Goal: Information Seeking & Learning: Learn about a topic

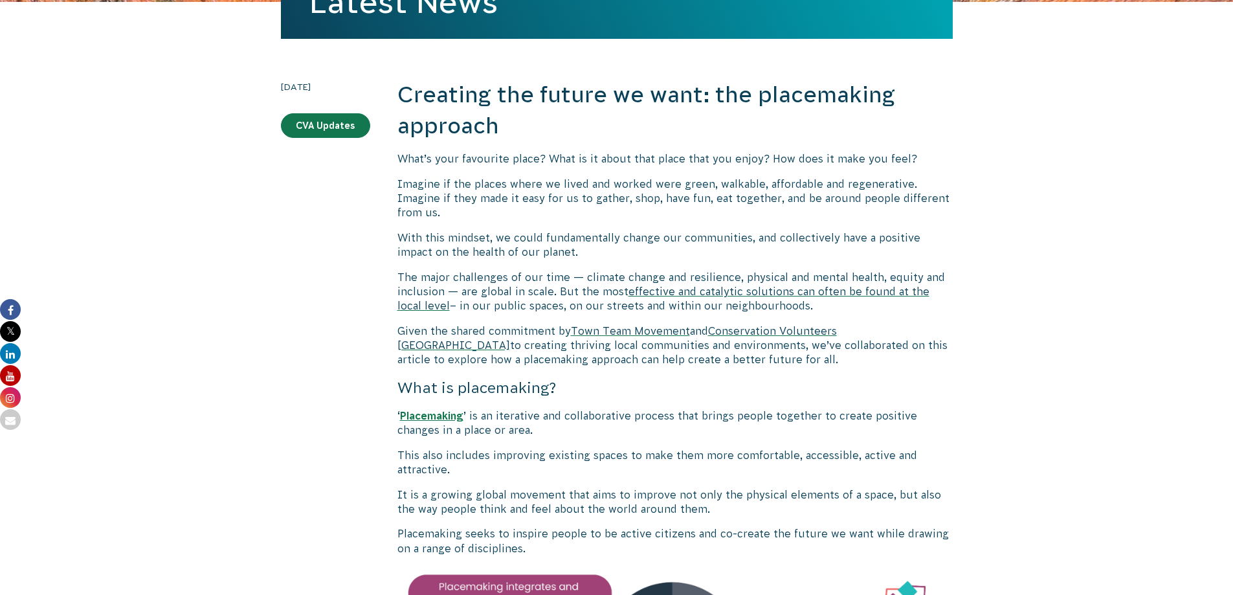
scroll to position [259, 0]
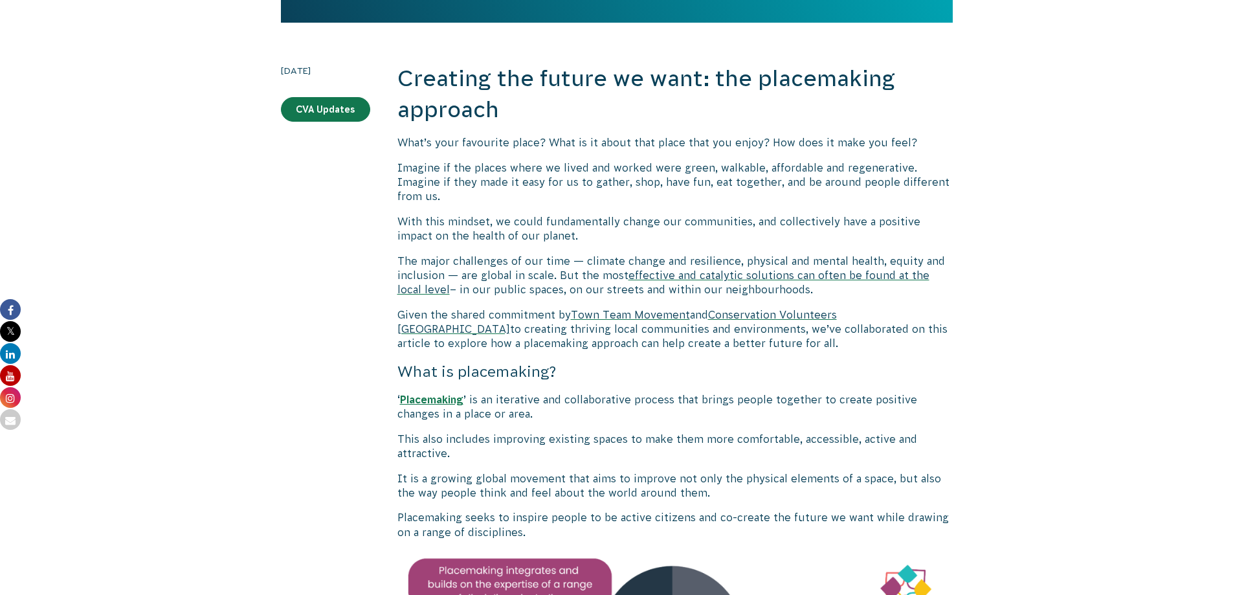
drag, startPoint x: 398, startPoint y: 260, endPoint x: 786, endPoint y: 284, distance: 388.5
click at [801, 287] on p "The major challenges of our time — climate change and resilience, physical and …" at bounding box center [674, 275] width 555 height 43
copy p "The major challenges of our time — climate change and resilience, physical and …"
click at [854, 291] on p "The major challenges of our time — climate change and resilience, physical and …" at bounding box center [674, 275] width 555 height 43
click at [843, 275] on span "effective and catalytic solutions can often be found at the local level" at bounding box center [663, 282] width 532 height 26
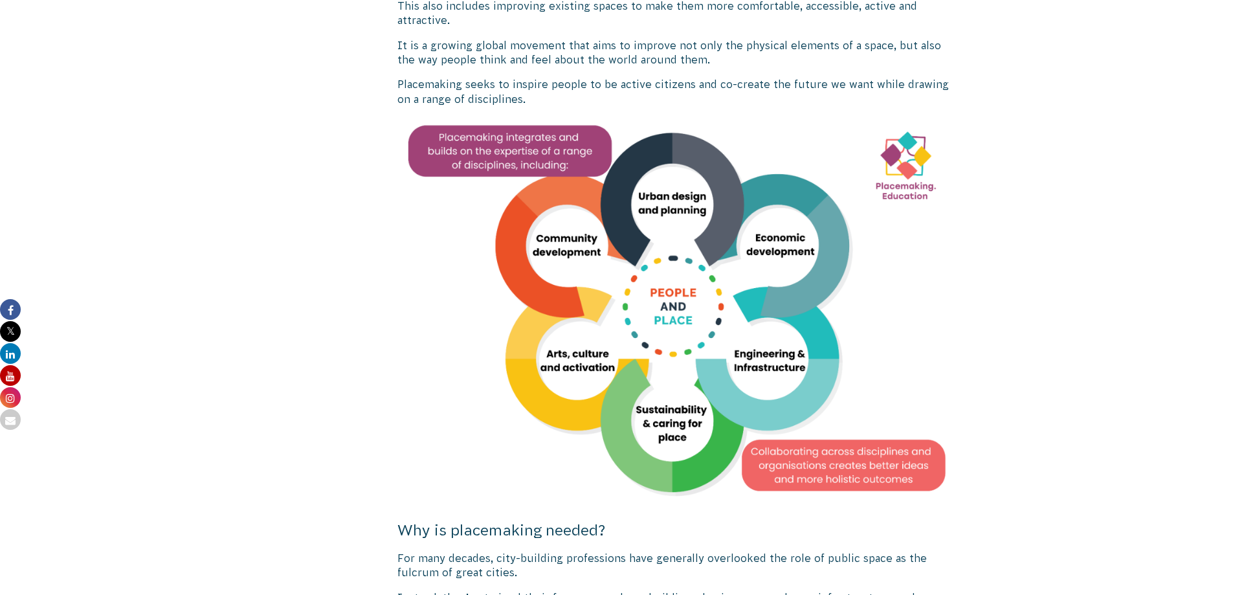
scroll to position [712, 0]
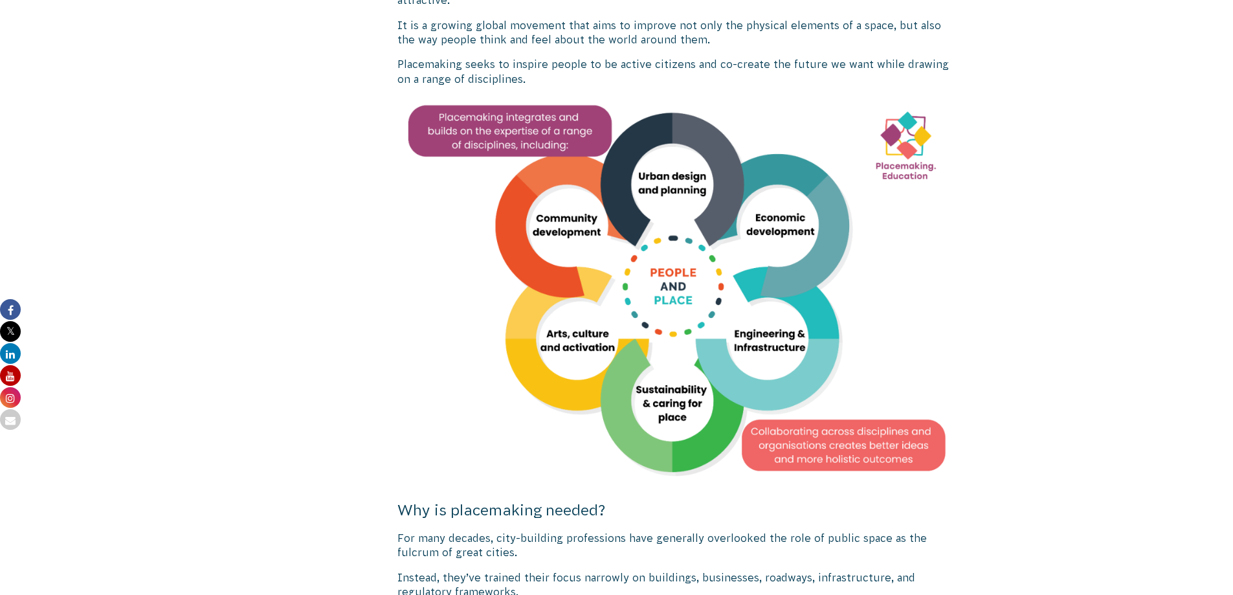
click at [906, 155] on img at bounding box center [674, 292] width 555 height 393
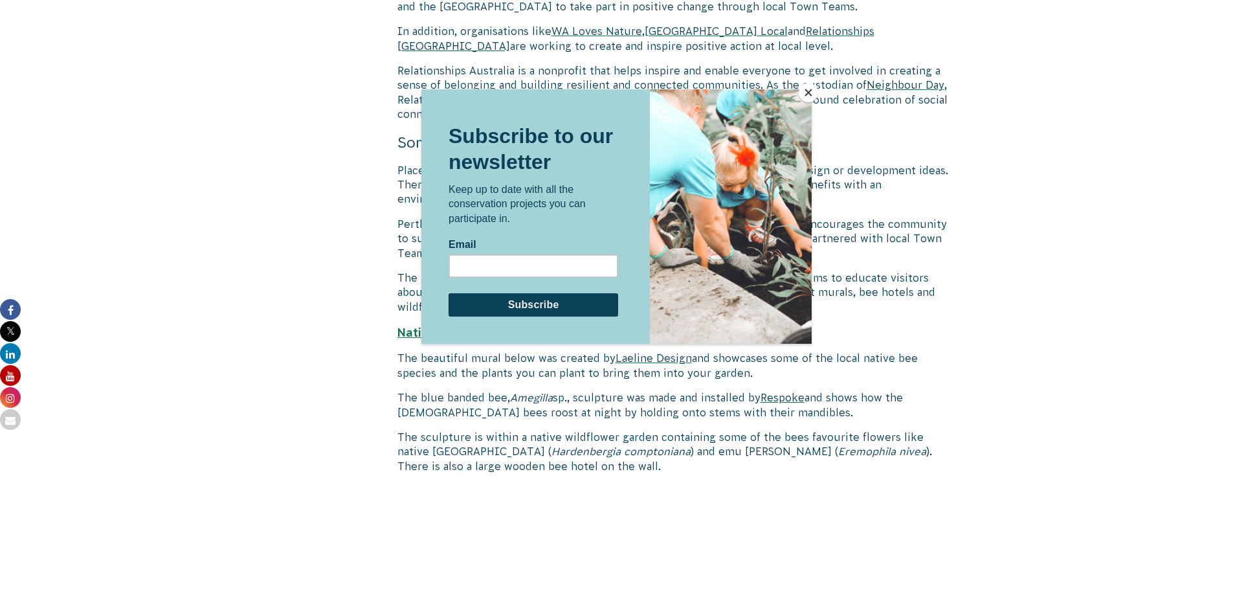
scroll to position [2136, 0]
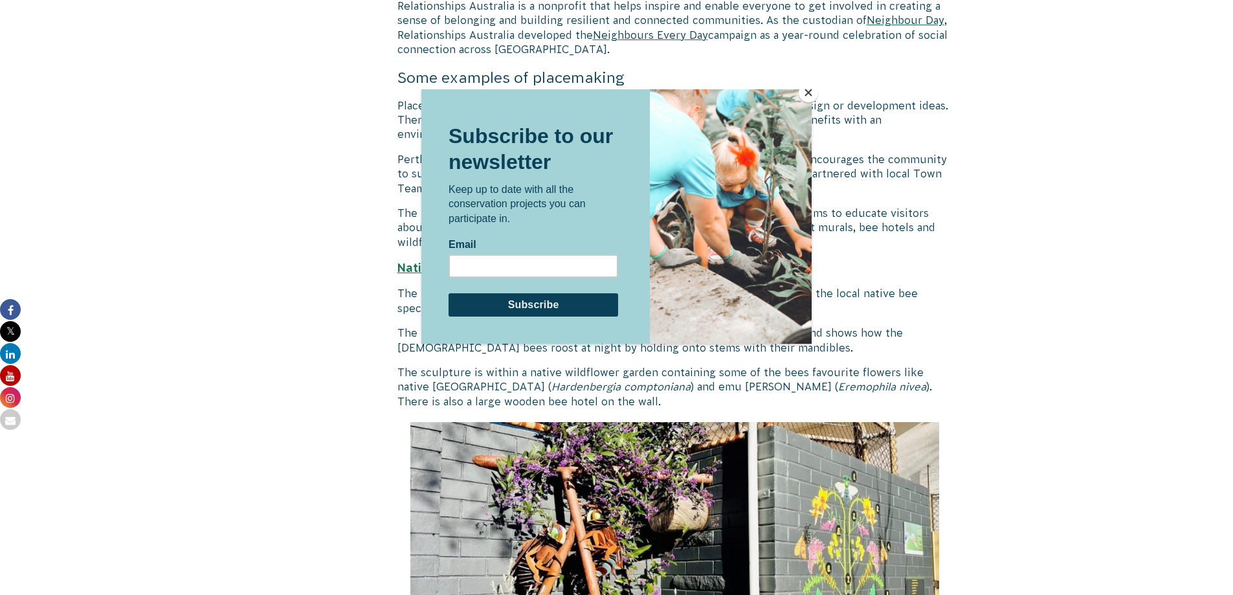
click at [810, 98] on button "Close" at bounding box center [808, 92] width 19 height 19
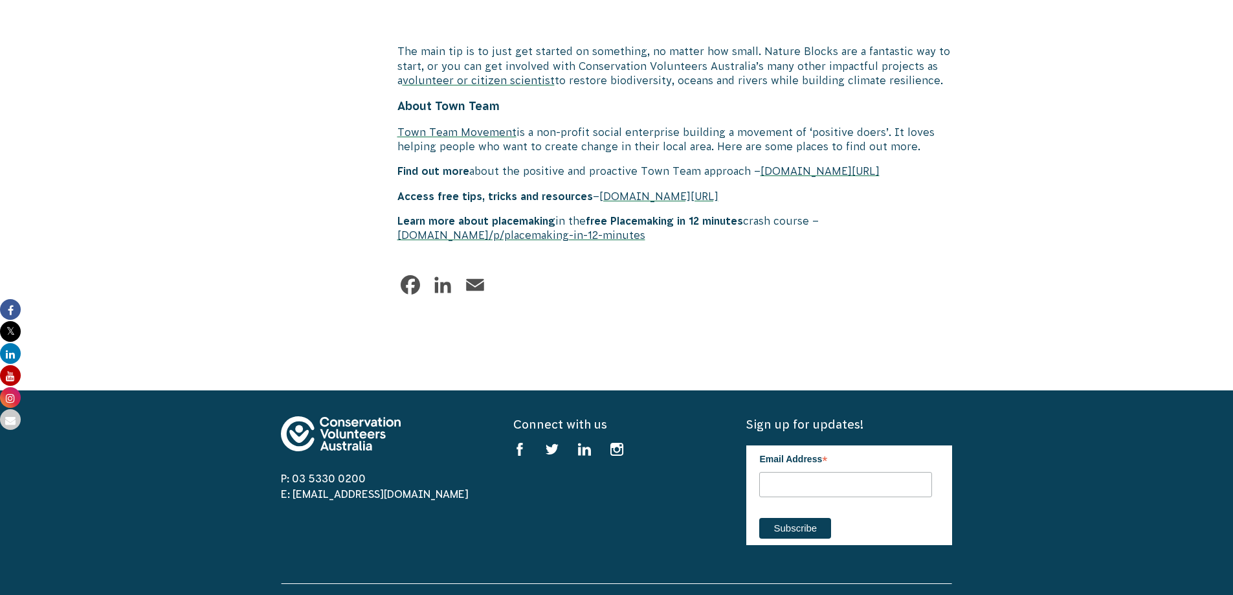
scroll to position [4208, 0]
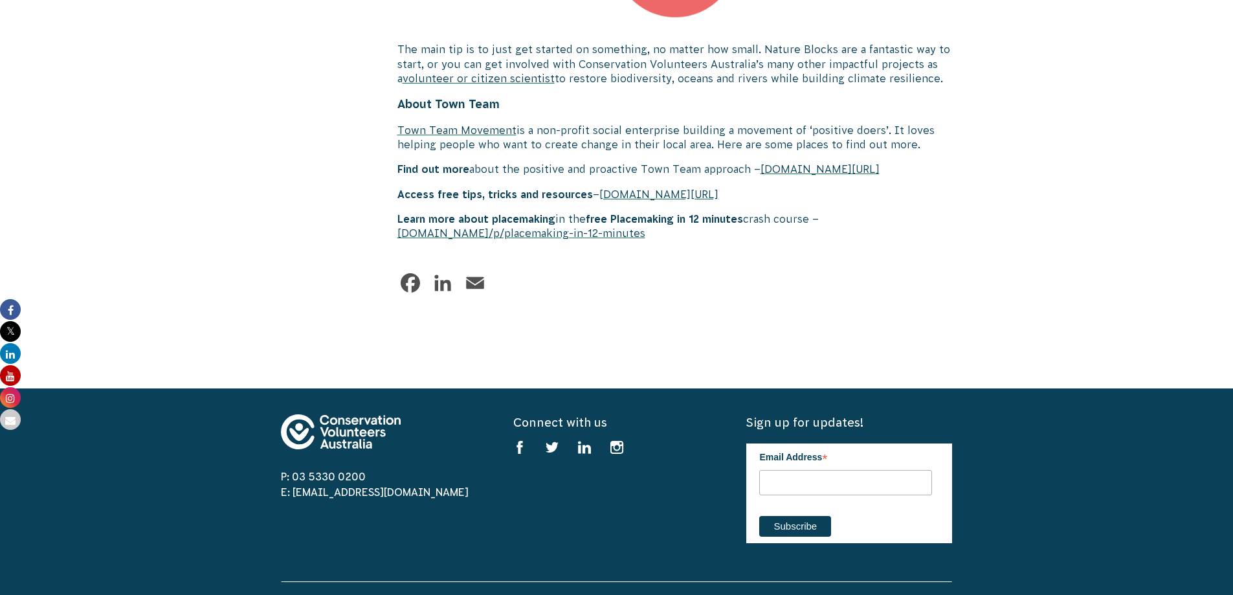
click at [641, 234] on span "[DOMAIN_NAME]/p/placemaking-in-12-minutes" at bounding box center [521, 233] width 248 height 12
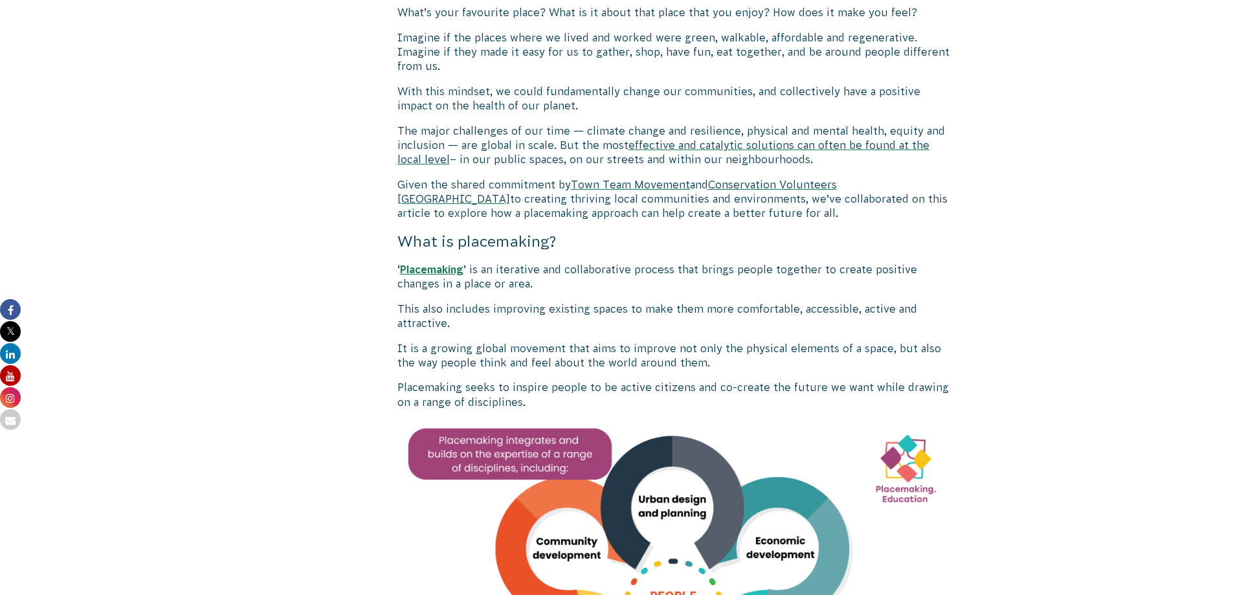
scroll to position [388, 0]
click at [451, 271] on b "Placemaking" at bounding box center [431, 270] width 63 height 12
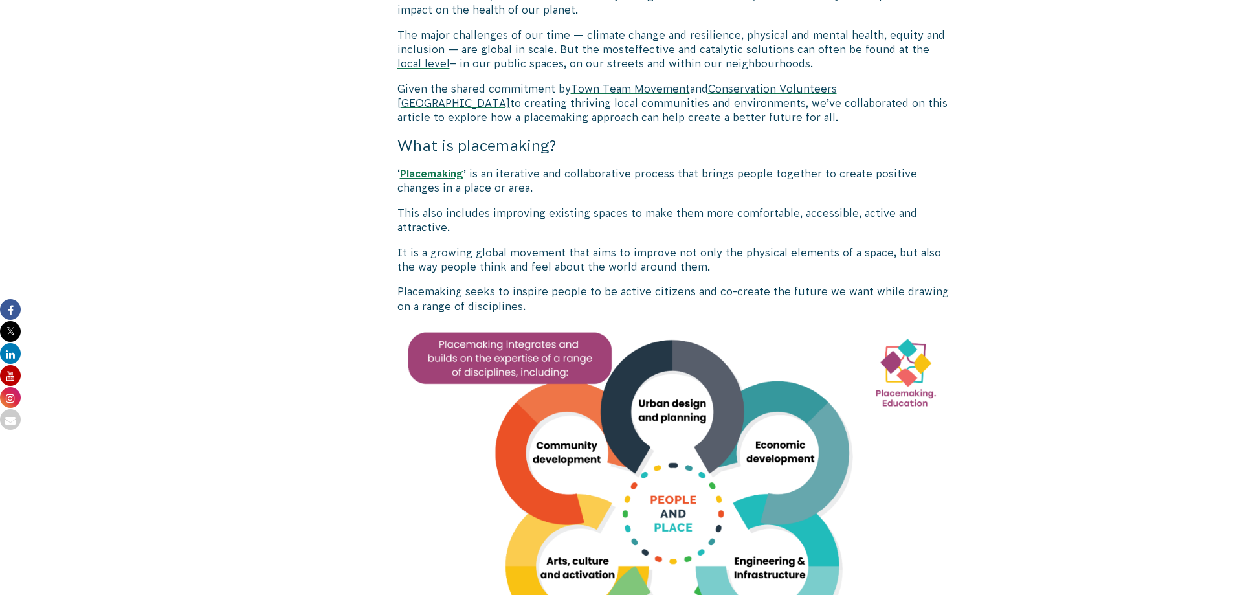
scroll to position [518, 0]
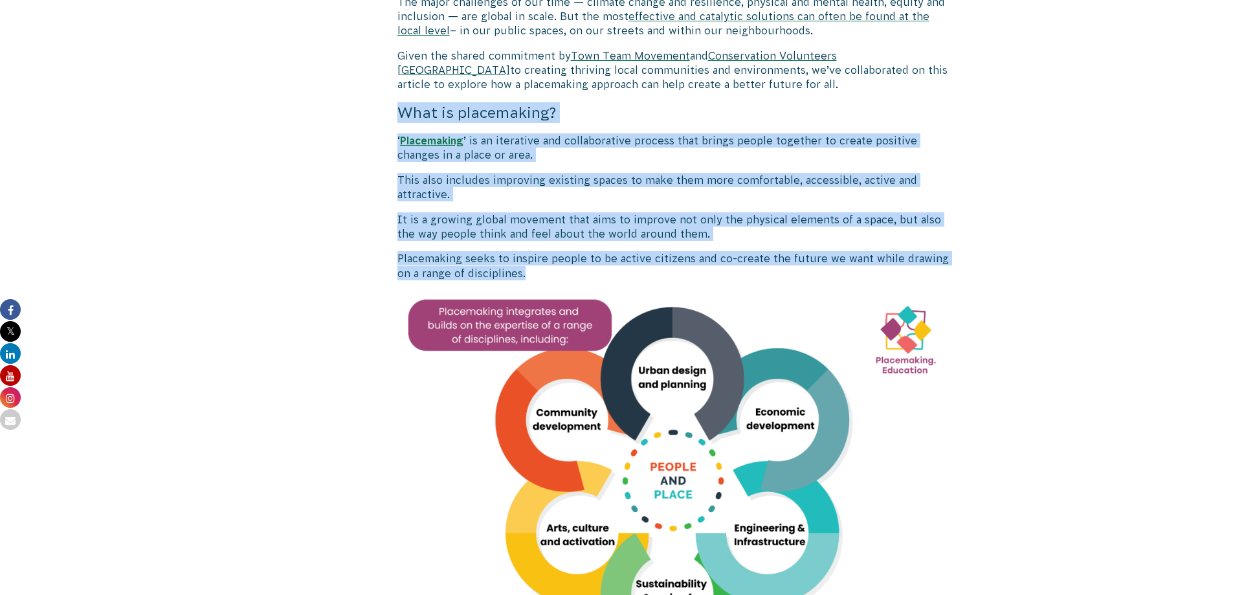
drag, startPoint x: 398, startPoint y: 111, endPoint x: 534, endPoint y: 280, distance: 216.3
copy div "What is placemaking? ‘ Placemaking ’ is an iterative and collaborative process …"
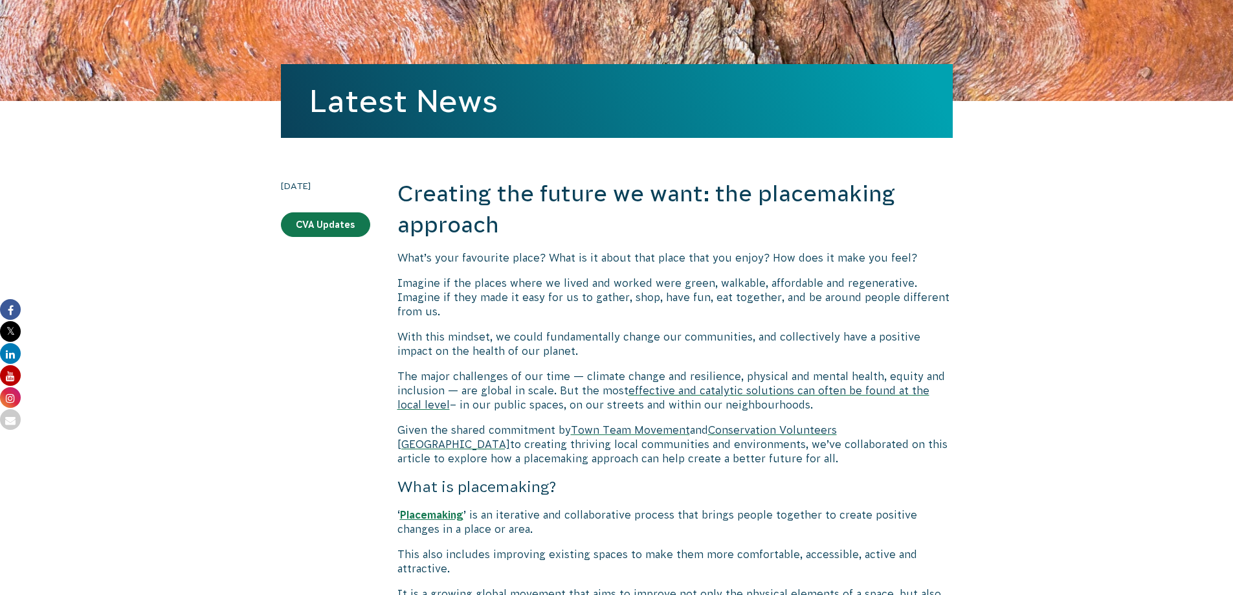
scroll to position [129, 0]
